Goal: Navigation & Orientation: Find specific page/section

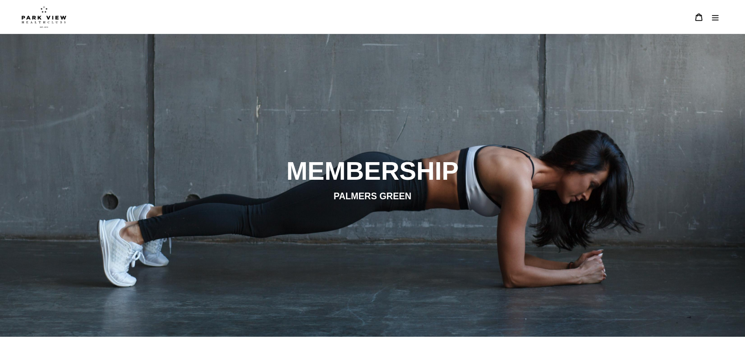
click at [28, 16] on img at bounding box center [44, 17] width 45 height 22
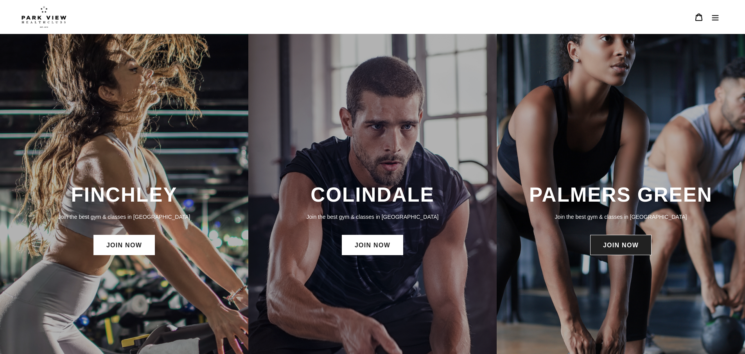
click at [616, 249] on link "JOIN NOW" at bounding box center [620, 245] width 61 height 20
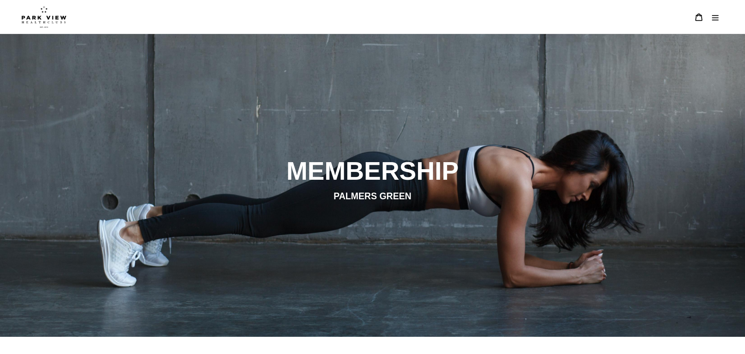
click at [718, 20] on icon "Menu" at bounding box center [715, 17] width 8 height 8
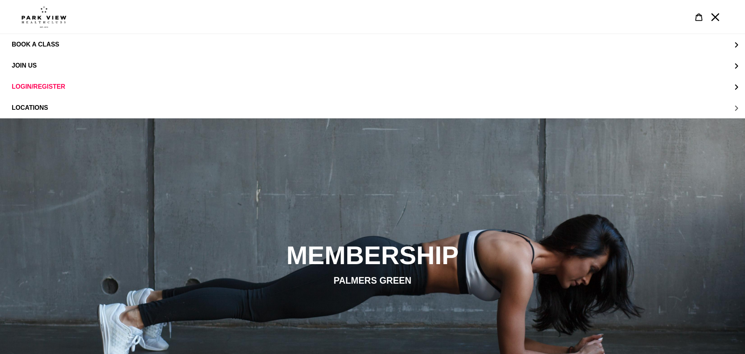
click at [353, 113] on button "LOCATIONS" at bounding box center [372, 107] width 745 height 21
drag, startPoint x: 43, startPoint y: 108, endPoint x: 43, endPoint y: 104, distance: 4.3
click at [43, 108] on span "Palmers Green" at bounding box center [54, 107] width 54 height 7
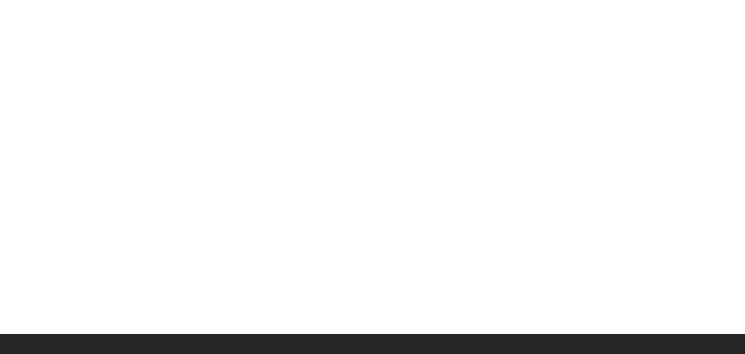
scroll to position [816, 0]
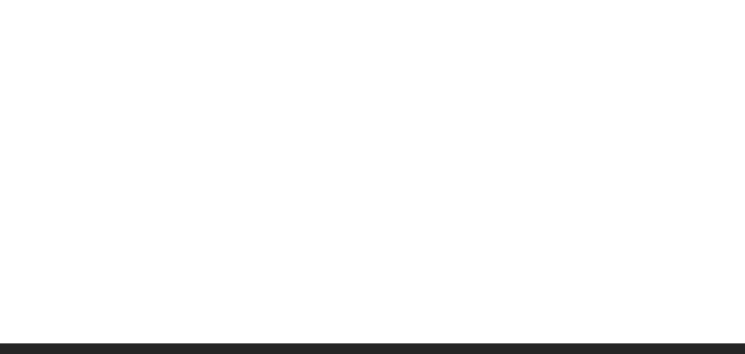
drag, startPoint x: 667, startPoint y: 68, endPoint x: 663, endPoint y: 69, distance: 4.0
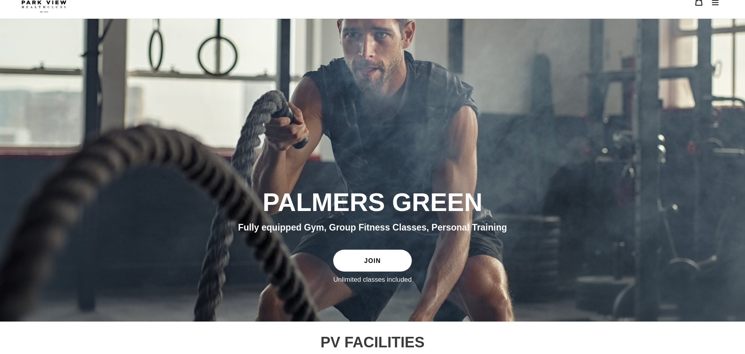
scroll to position [0, 0]
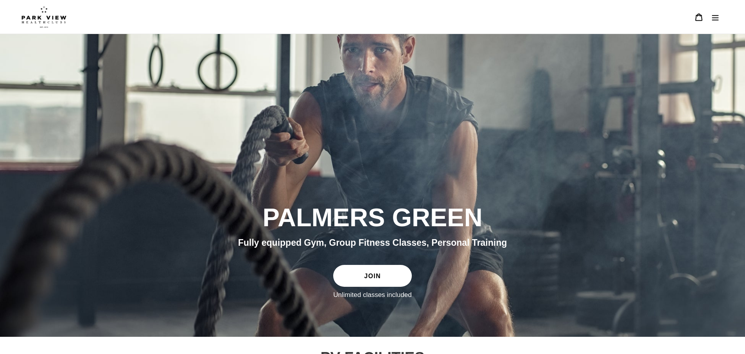
click at [709, 20] on button "Menu" at bounding box center [715, 17] width 16 height 17
